Goal: Information Seeking & Learning: Check status

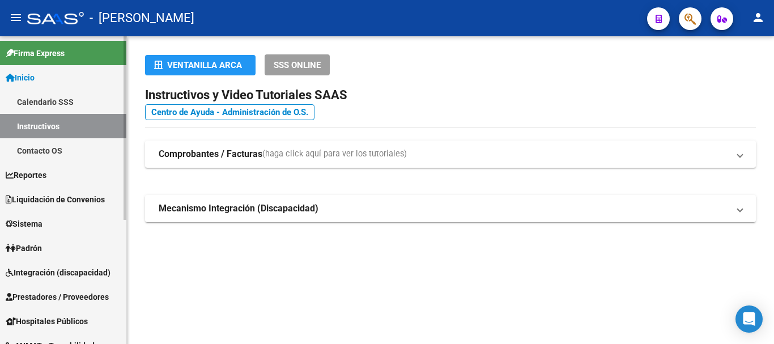
click at [34, 243] on span "Padrón" at bounding box center [24, 248] width 36 height 12
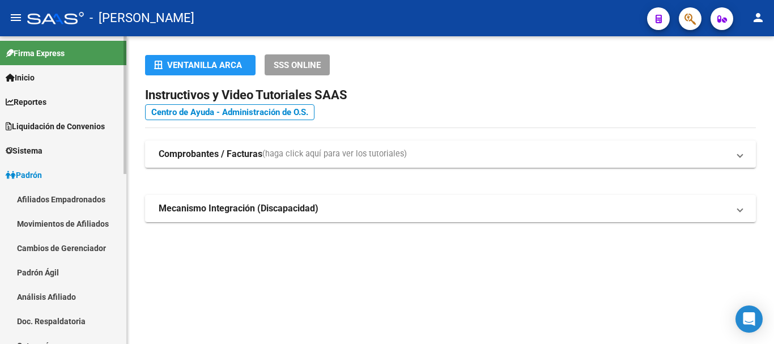
click at [49, 265] on link "Padrón Ágil" at bounding box center [63, 272] width 126 height 24
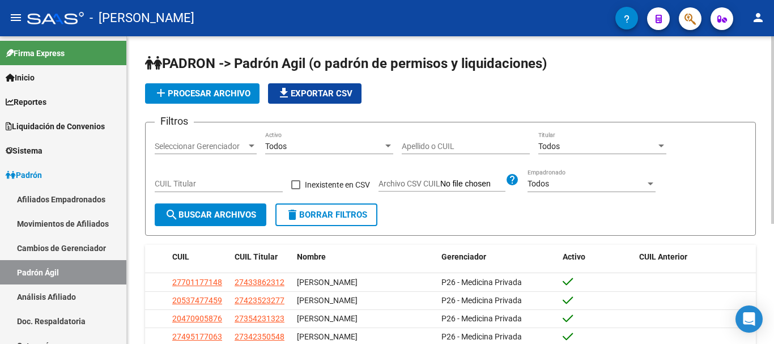
click at [453, 150] on input "Apellido o CUIL" at bounding box center [466, 147] width 128 height 10
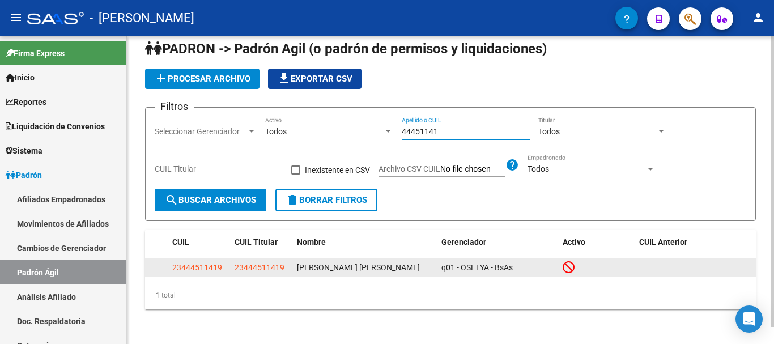
scroll to position [18, 0]
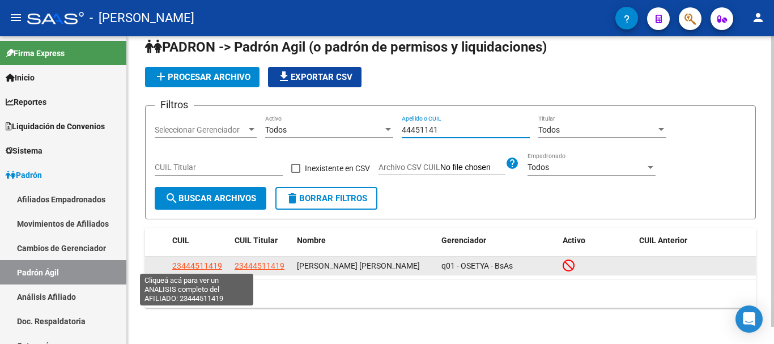
click at [197, 264] on span "23444511419" at bounding box center [197, 265] width 50 height 9
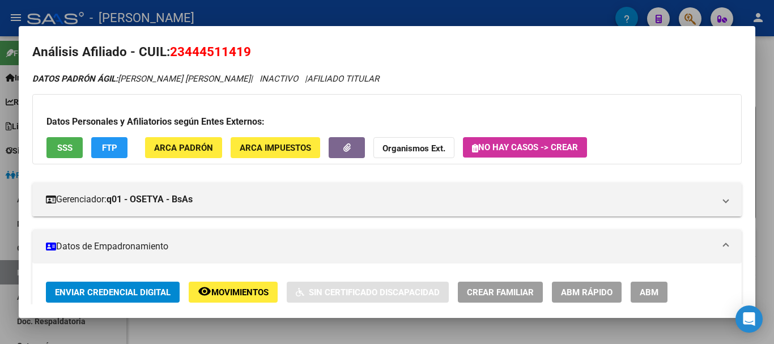
scroll to position [0, 0]
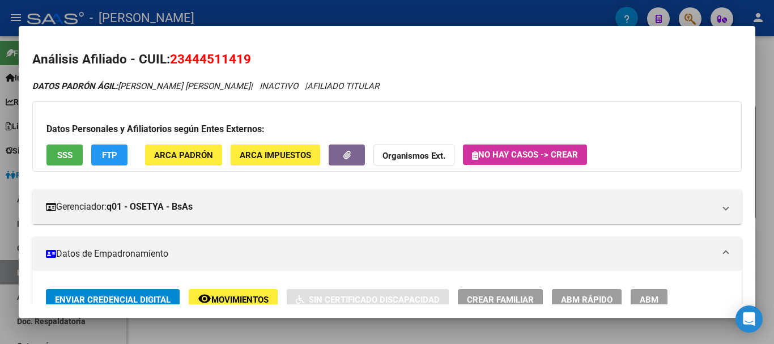
click at [467, 329] on div at bounding box center [387, 172] width 774 height 344
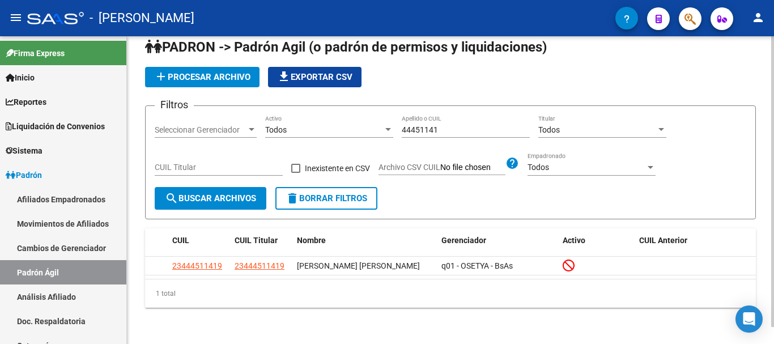
click at [448, 130] on input "44451141" at bounding box center [466, 130] width 128 height 10
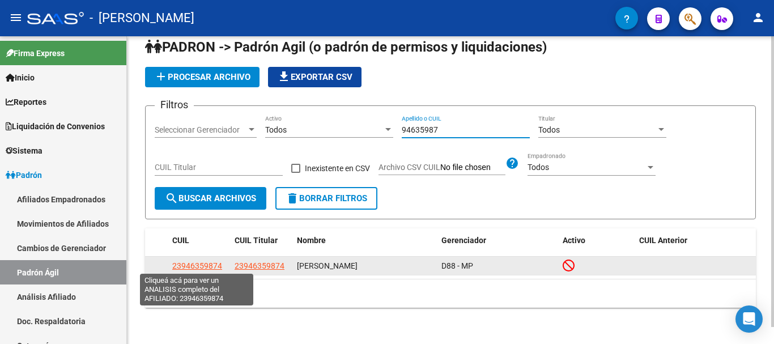
type input "94635987"
click at [188, 262] on span "23946359874" at bounding box center [197, 265] width 50 height 9
type textarea "23946359874"
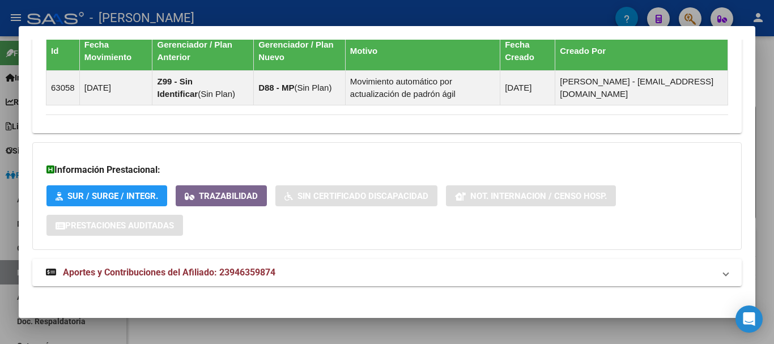
scroll to position [814, 0]
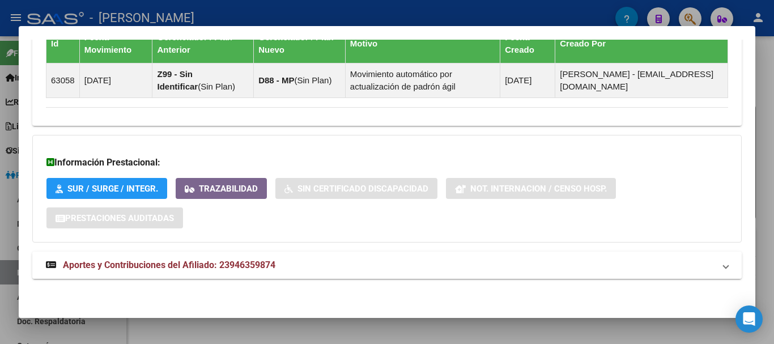
click at [234, 266] on span "Aportes y Contribuciones del Afiliado: 23946359874" at bounding box center [169, 264] width 212 height 11
click at [250, 264] on span "Aportes y Contribuciones del Afiliado: 23946359874" at bounding box center [169, 269] width 212 height 11
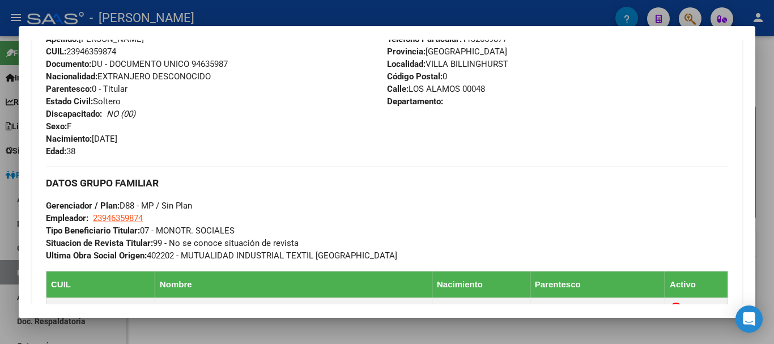
scroll to position [498, 0]
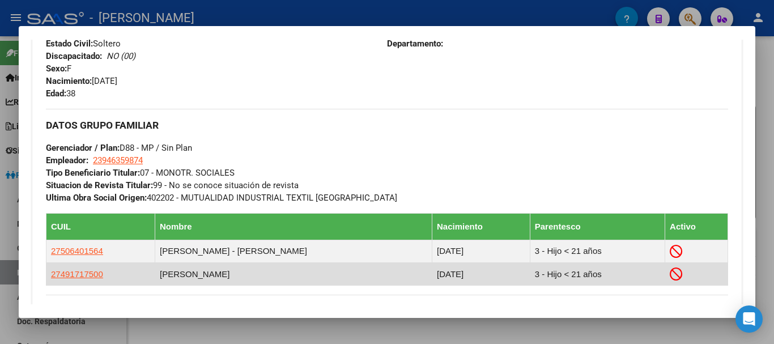
drag, startPoint x: 64, startPoint y: 71, endPoint x: 663, endPoint y: 275, distance: 632.6
click at [663, 275] on div "Análisis Afiliado - CUIL: 23946359874 DATOS PADRÓN ÁGIL: [PERSON_NAME] | INACTI…" at bounding box center [386, 86] width 709 height 1068
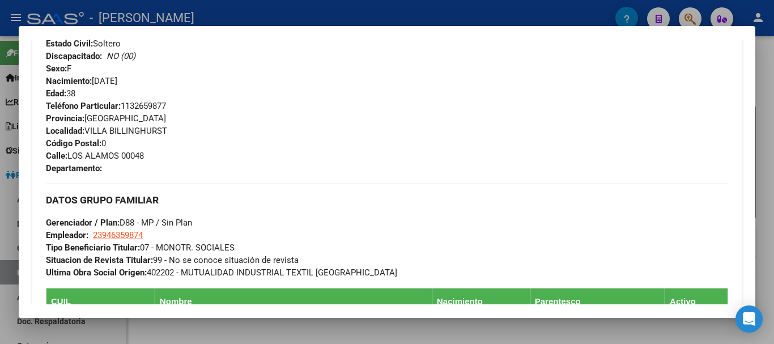
scroll to position [0, 0]
drag, startPoint x: 238, startPoint y: 175, endPoint x: 246, endPoint y: 181, distance: 10.1
click at [764, 218] on div at bounding box center [387, 172] width 774 height 344
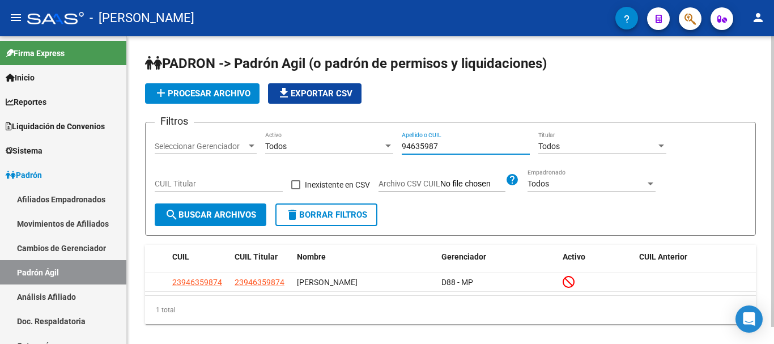
click at [439, 149] on input "94635987" at bounding box center [466, 147] width 128 height 10
click at [341, 320] on div "1 total" at bounding box center [450, 310] width 611 height 28
drag, startPoint x: 453, startPoint y: 155, endPoint x: 445, endPoint y: 143, distance: 14.0
click at [450, 152] on div "14620593 Apellido o CUIL" at bounding box center [466, 147] width 128 height 32
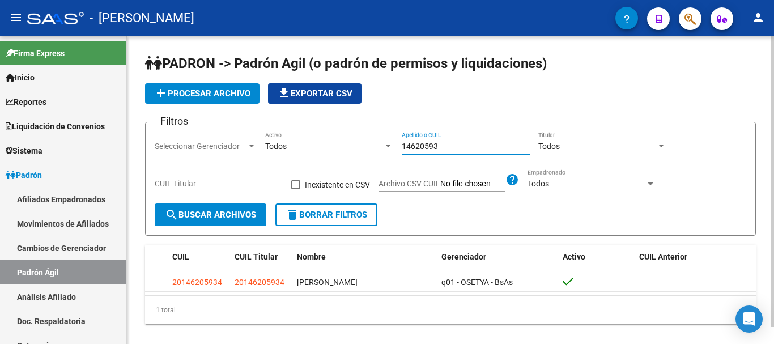
click at [445, 143] on input "14620593" at bounding box center [466, 147] width 128 height 10
click at [448, 144] on input "14620593" at bounding box center [466, 147] width 128 height 10
type input "1"
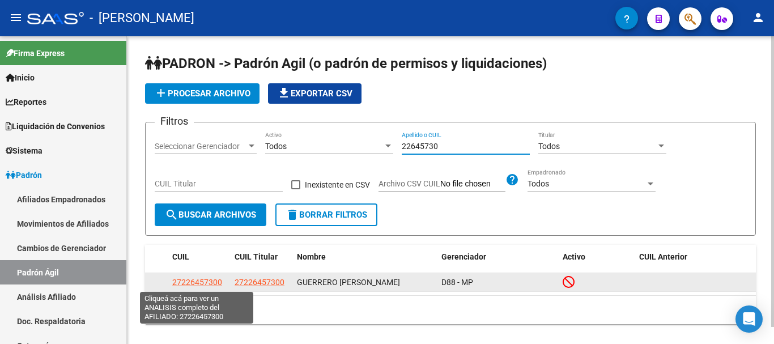
type input "22645730"
click at [197, 282] on span "27226457300" at bounding box center [197, 282] width 50 height 9
type textarea "27226457300"
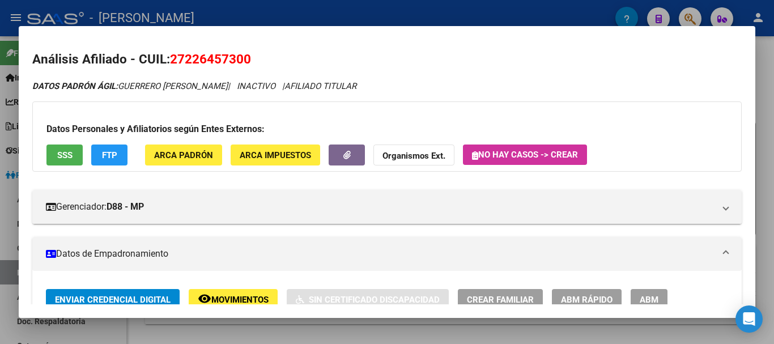
click at [395, 11] on div at bounding box center [387, 172] width 774 height 344
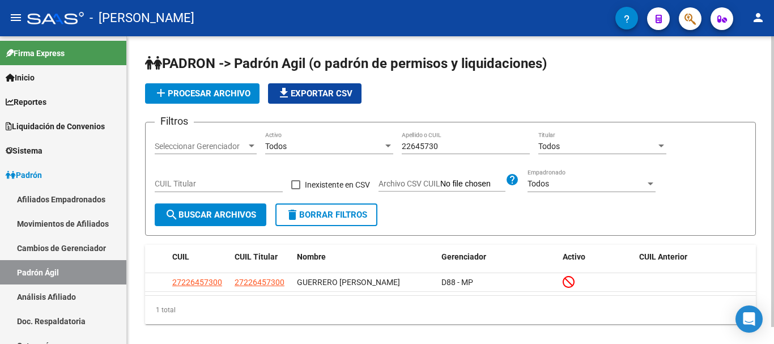
click at [483, 228] on form "Filtros Seleccionar Gerenciador Seleccionar Gerenciador Todos Activo 22645730 A…" at bounding box center [450, 179] width 611 height 114
click at [482, 232] on form "Filtros Seleccionar Gerenciador Seleccionar Gerenciador Todos Activo 22645730 A…" at bounding box center [450, 179] width 611 height 114
click at [445, 147] on input "22645730" at bounding box center [466, 147] width 128 height 10
